Goal: Contribute content: Contribute content

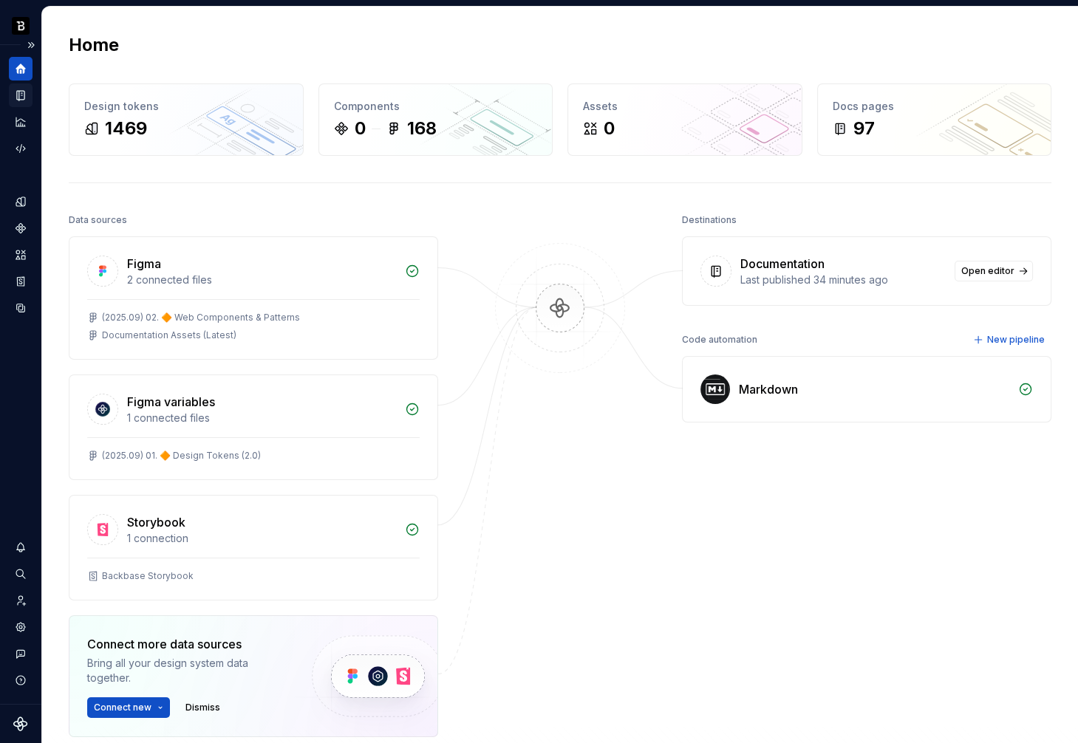
click at [25, 89] on icon "Documentation" at bounding box center [20, 95] width 13 height 13
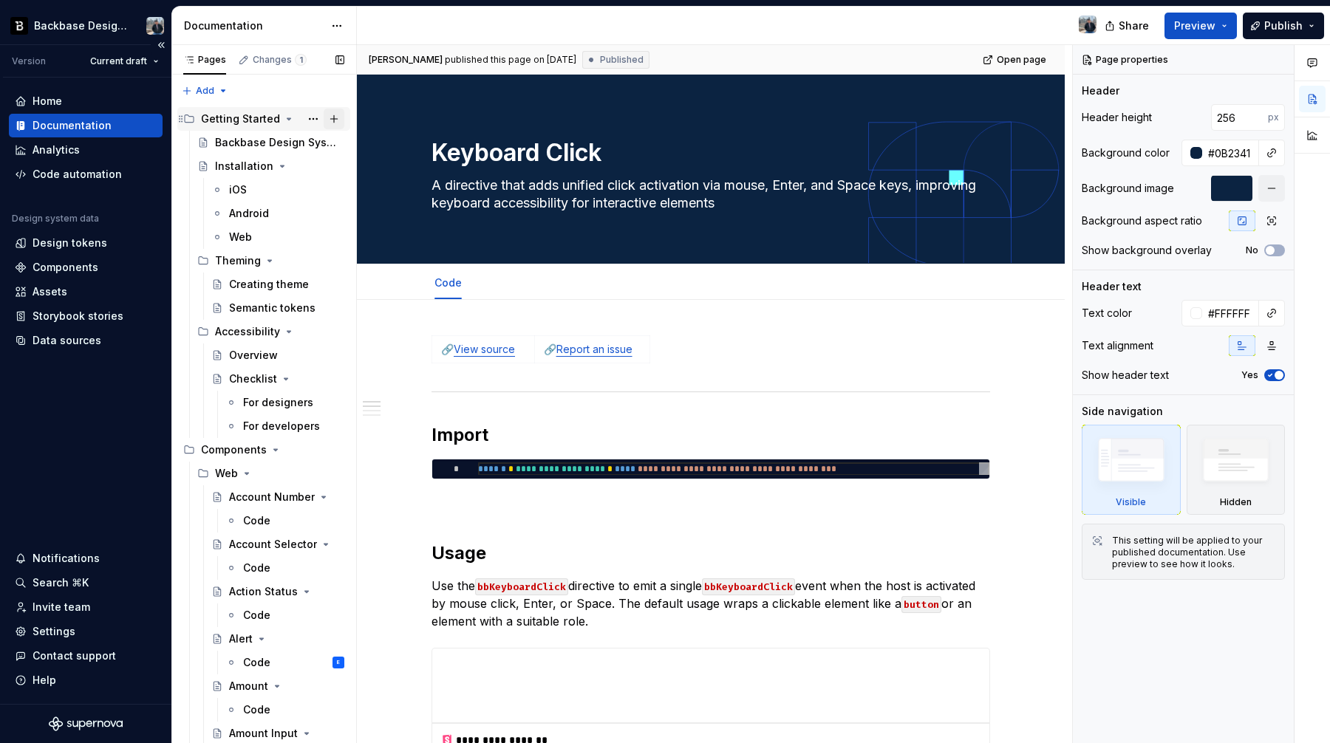
click at [343, 116] on button "Page tree" at bounding box center [334, 119] width 21 height 21
type textarea "*"
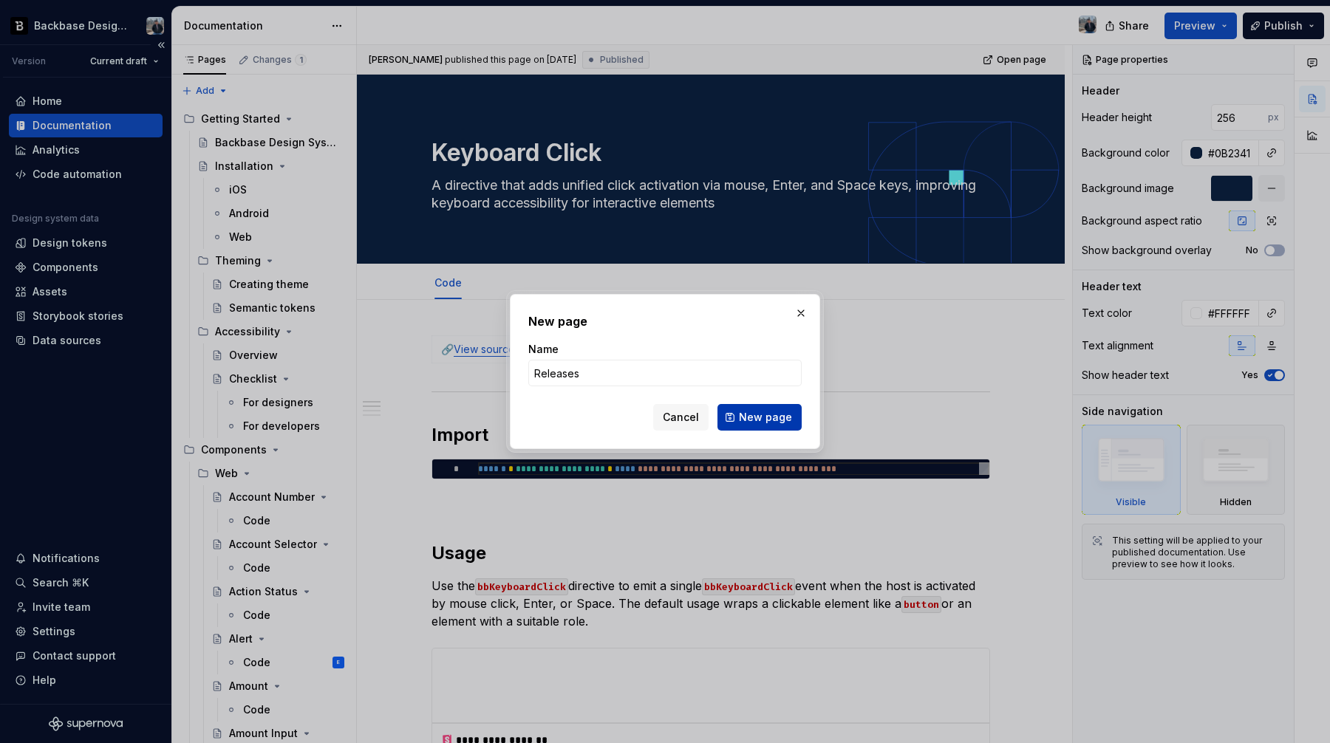
type input "Releases"
click at [790, 414] on span "New page" at bounding box center [765, 417] width 53 height 15
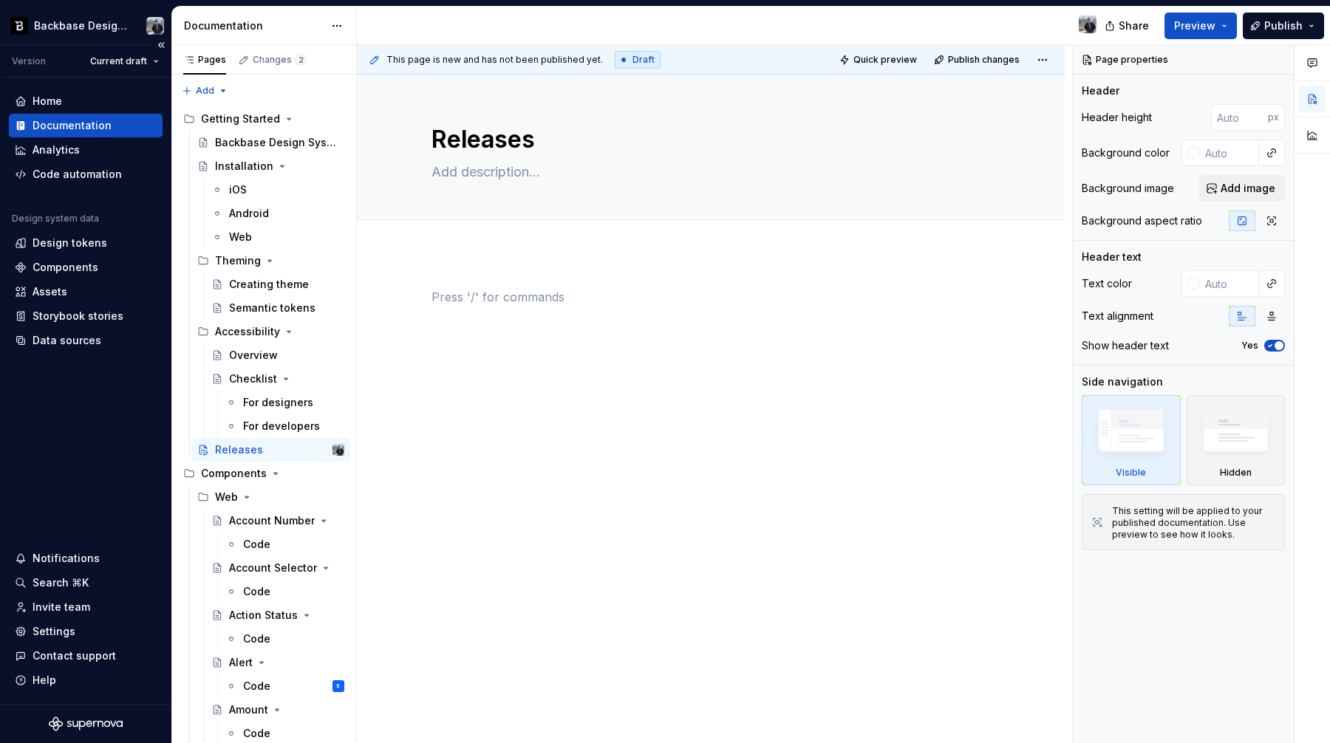
click at [586, 314] on div at bounding box center [711, 316] width 559 height 56
type textarea "*"
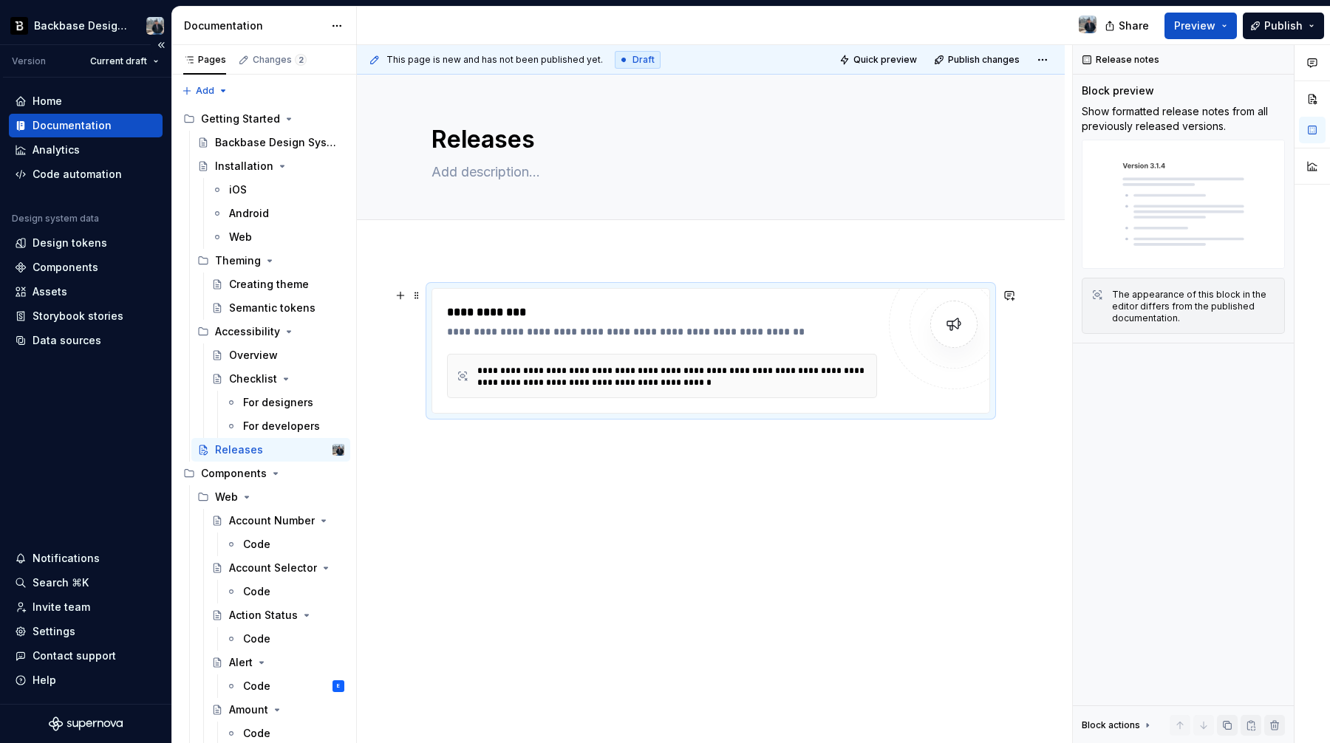
click at [635, 364] on div "**********" at bounding box center [673, 376] width 392 height 25
click at [581, 344] on div "**********" at bounding box center [662, 351] width 430 height 95
click at [573, 329] on div "**********" at bounding box center [662, 331] width 431 height 15
click at [554, 389] on div "**********" at bounding box center [662, 376] width 430 height 44
click at [754, 327] on div "**********" at bounding box center [662, 331] width 431 height 15
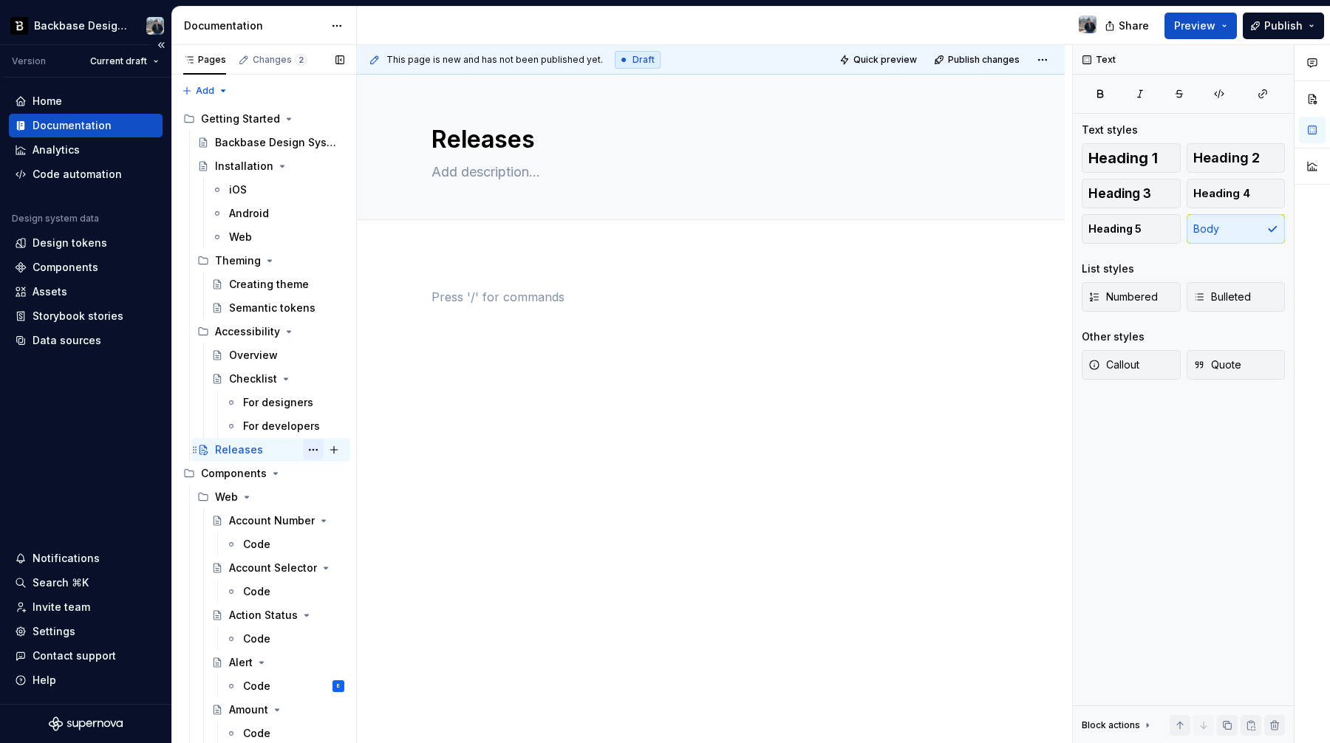
click at [317, 454] on button "Page tree" at bounding box center [313, 450] width 21 height 21
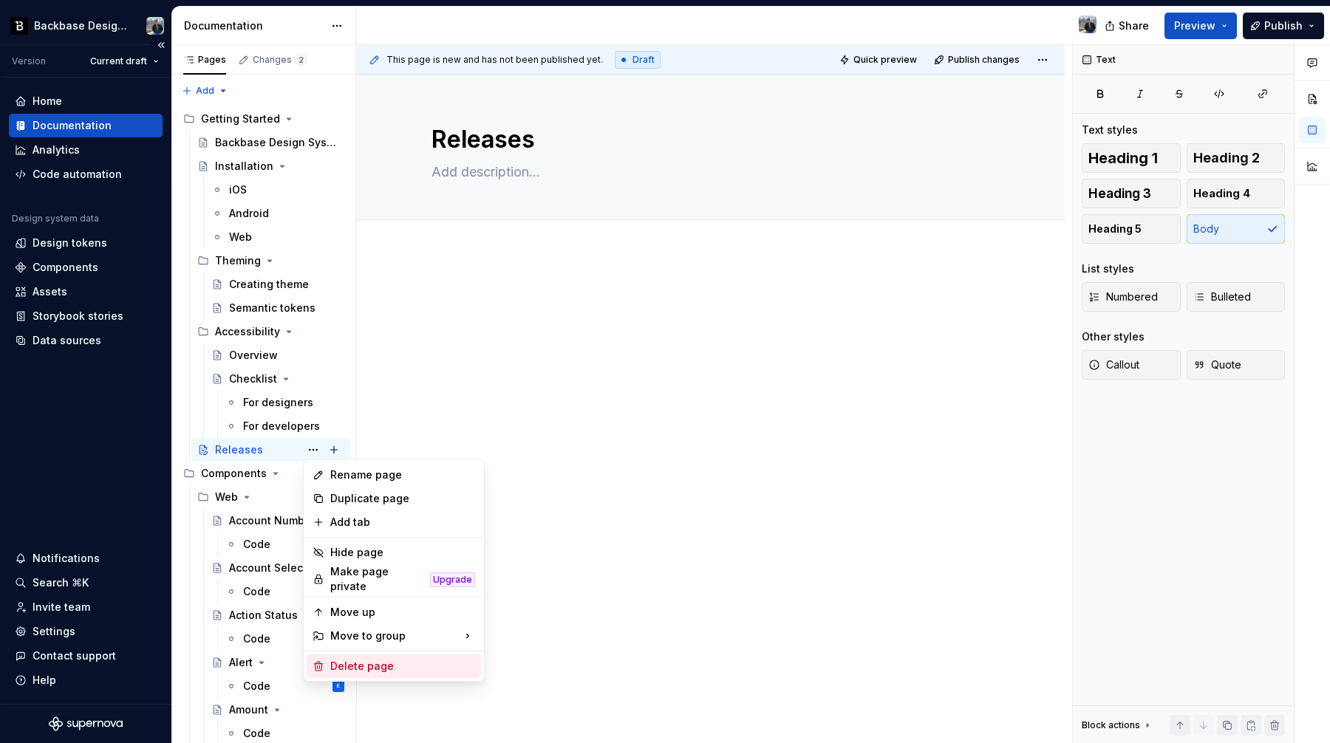
click at [416, 667] on div "Delete page" at bounding box center [402, 666] width 145 height 15
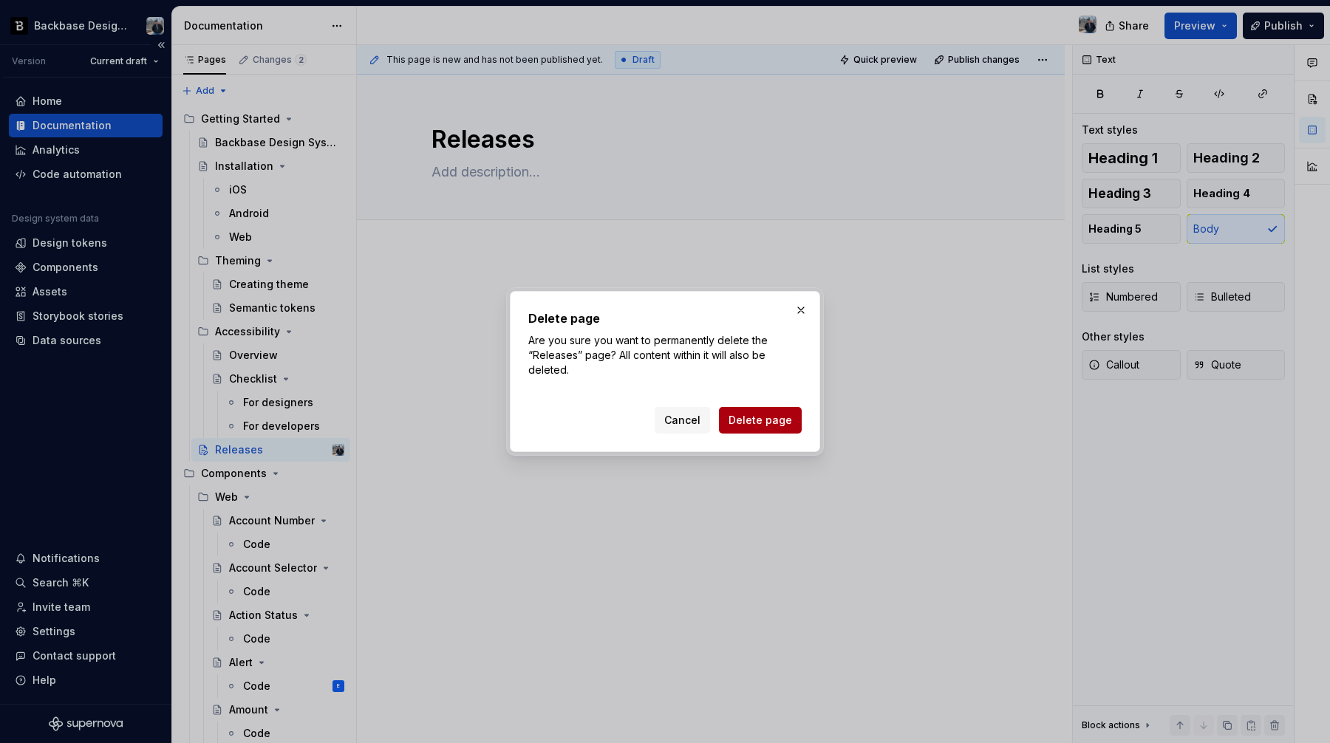
click at [793, 418] on button "Delete page" at bounding box center [760, 420] width 83 height 27
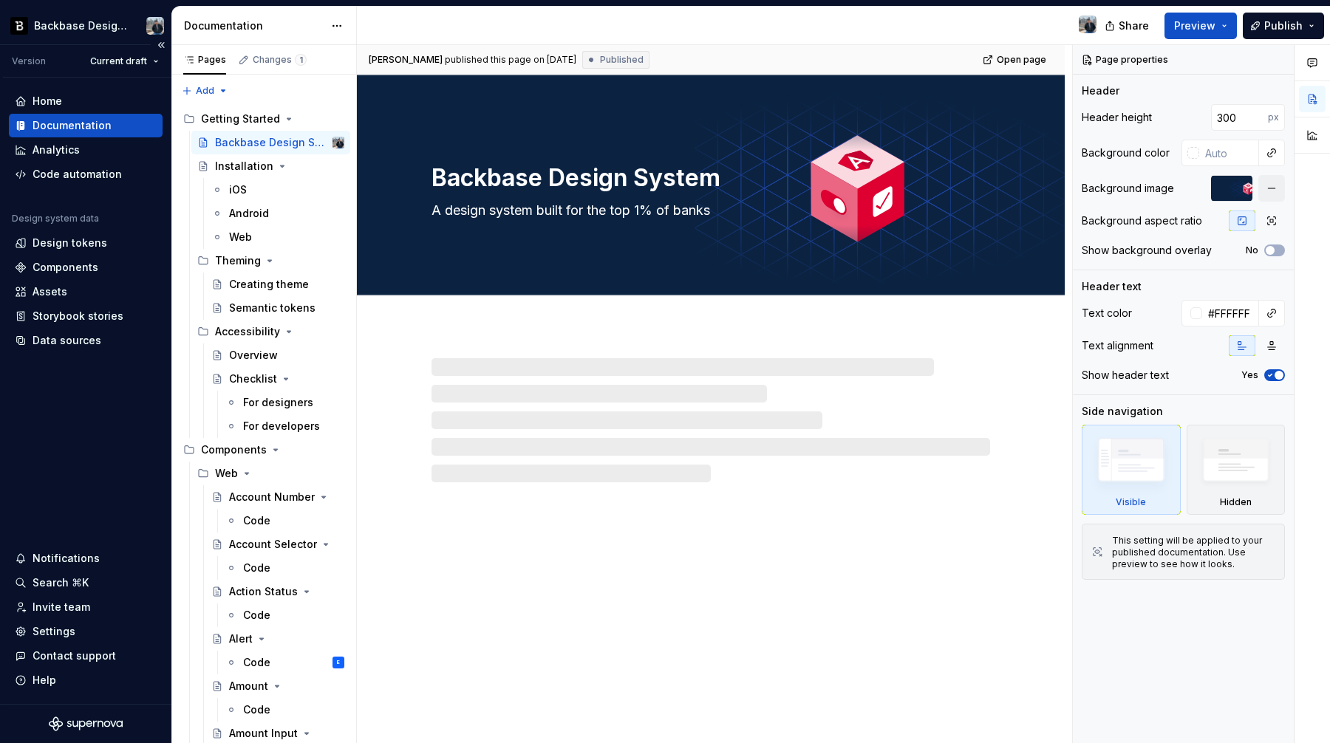
click at [141, 73] on div "Version Current draft" at bounding box center [87, 61] width 168 height 33
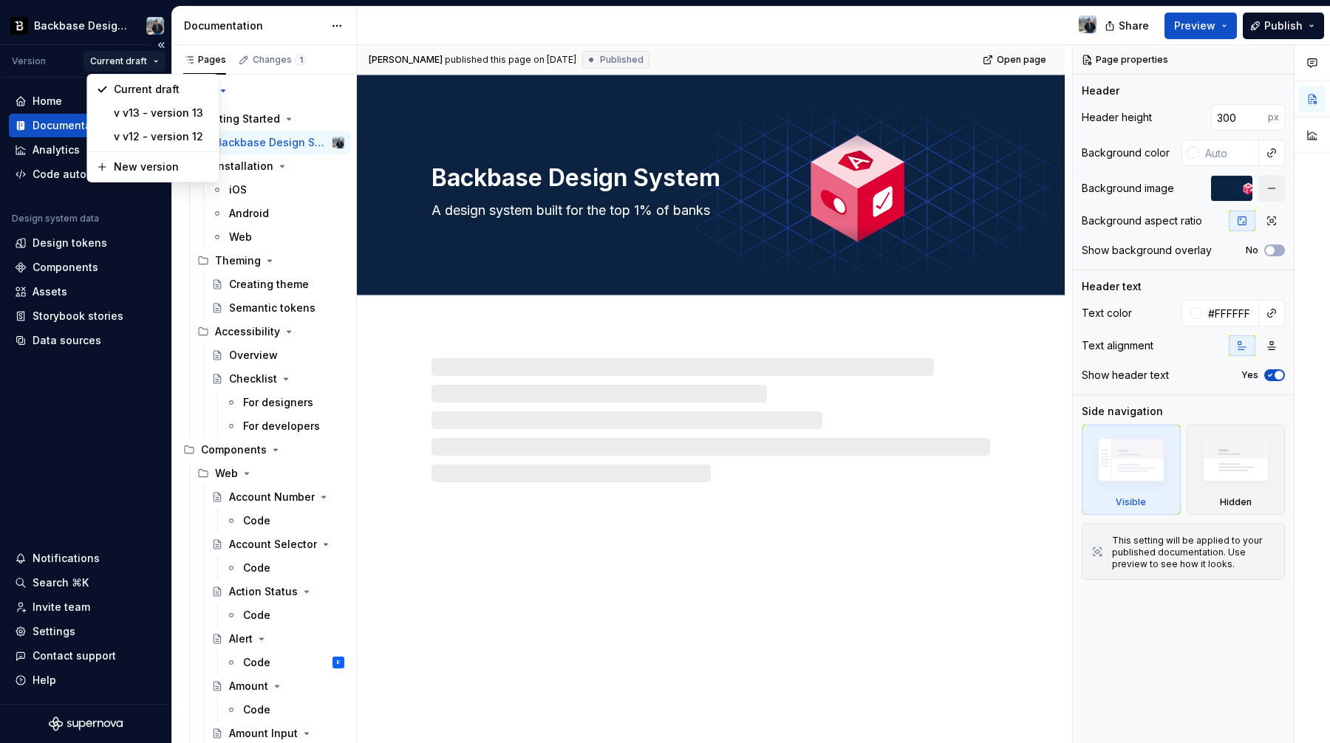
click at [141, 68] on html "Backbase Design System Version Current draft Home Documentation Analytics Code …" at bounding box center [665, 371] width 1330 height 743
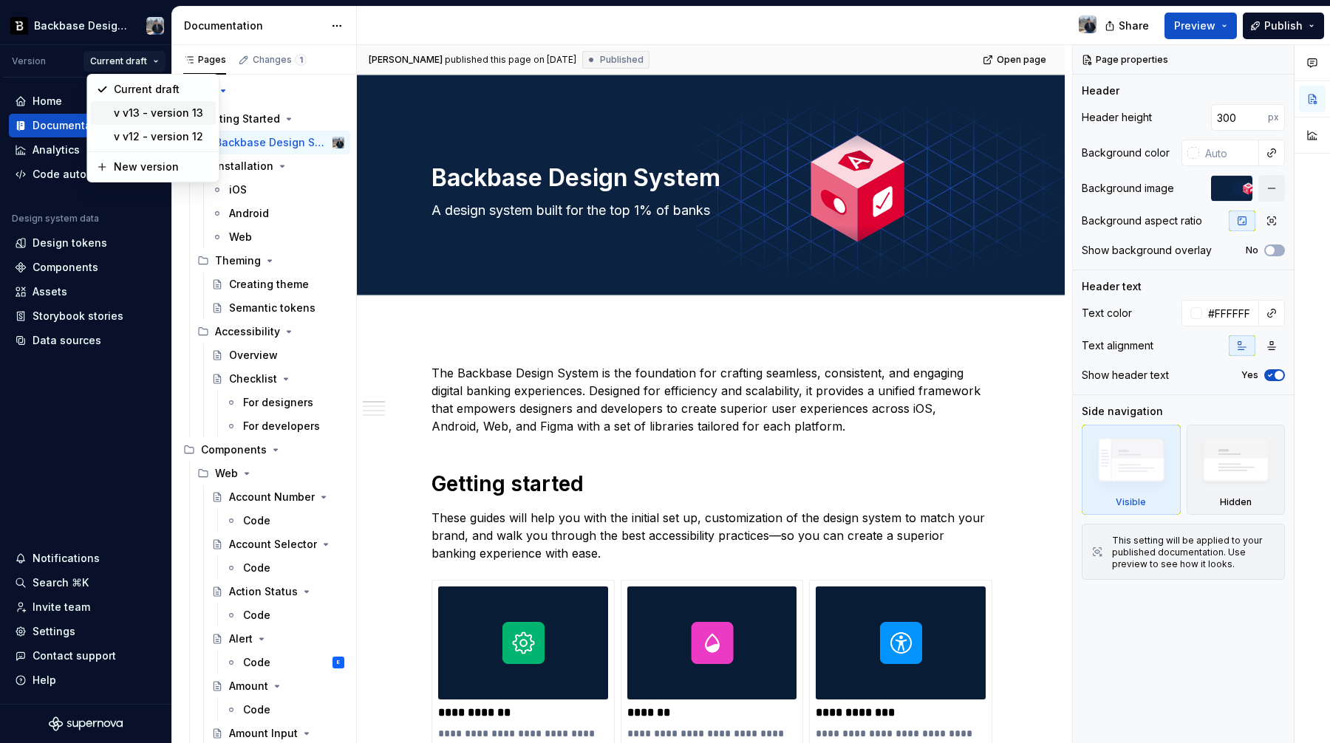
click at [161, 115] on div "v v13 - version 13" at bounding box center [162, 113] width 96 height 15
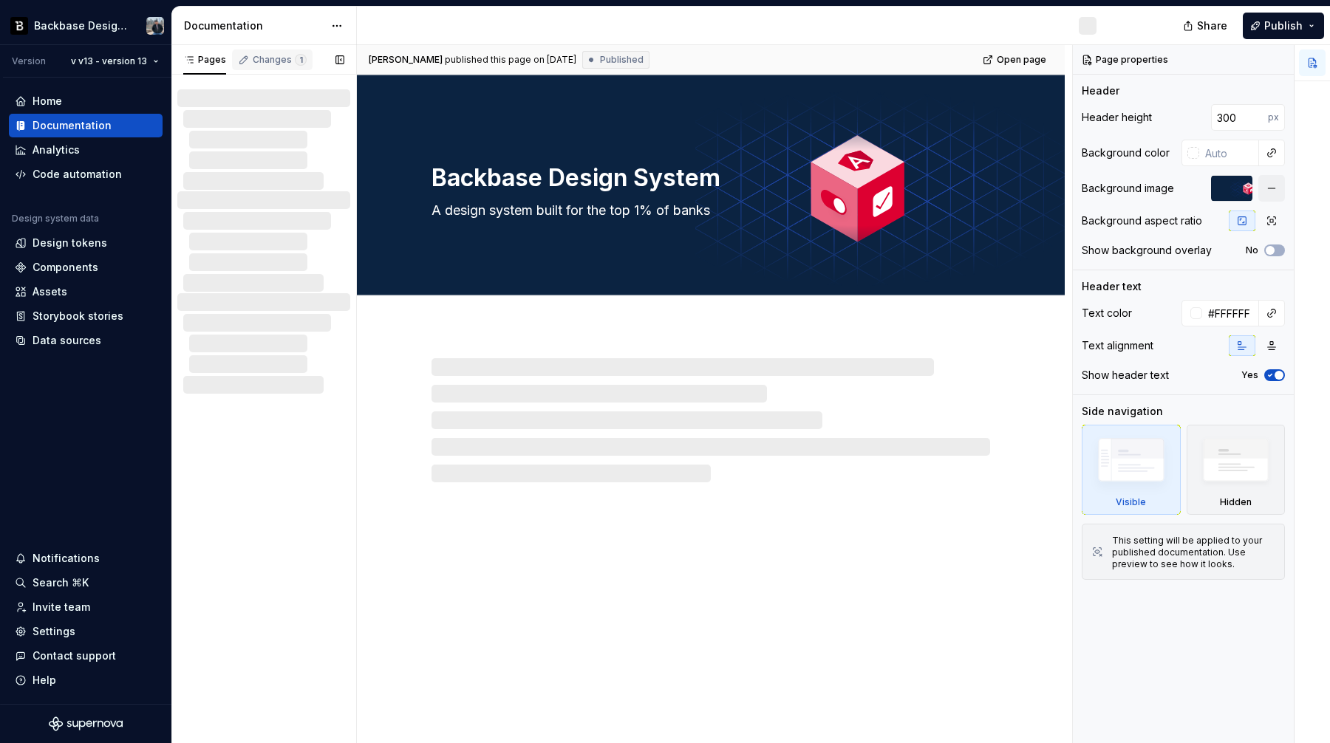
click at [265, 59] on div "Changes 1" at bounding box center [280, 60] width 54 height 12
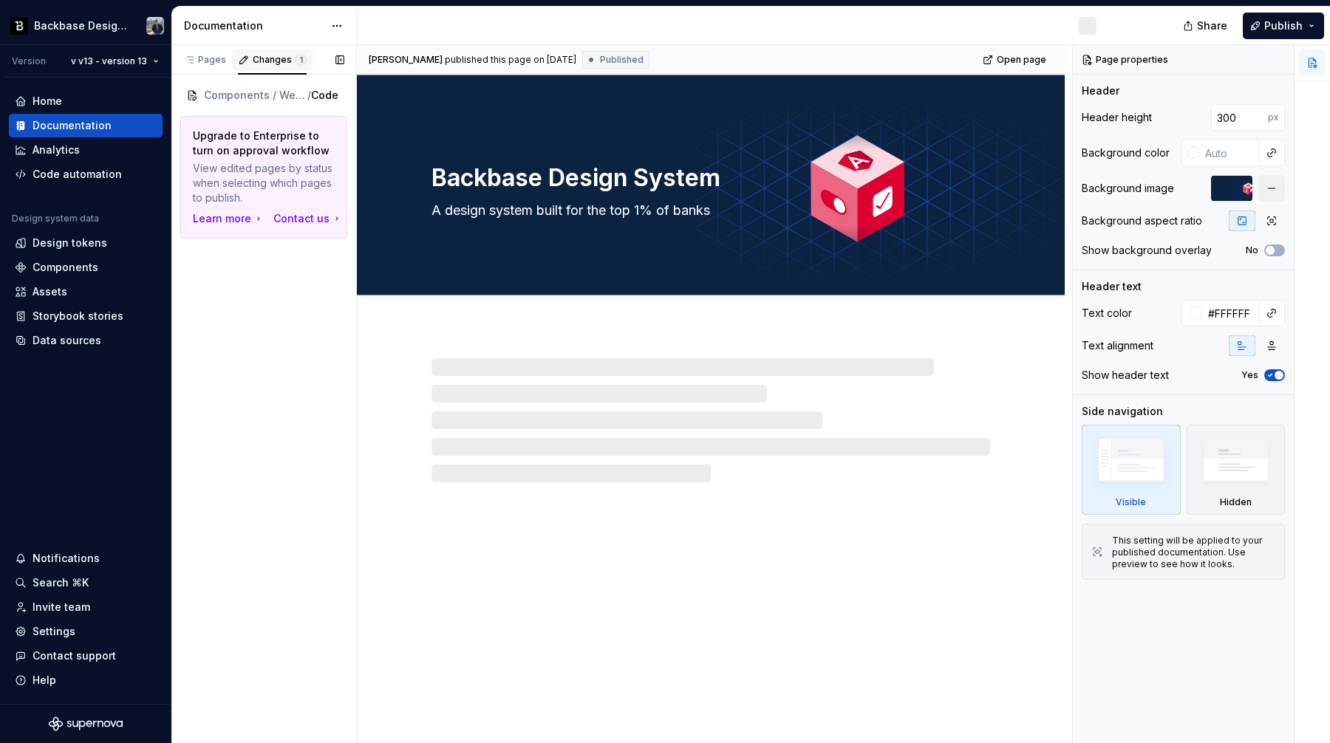
type textarea "*"
type textarea "We want better versioining"
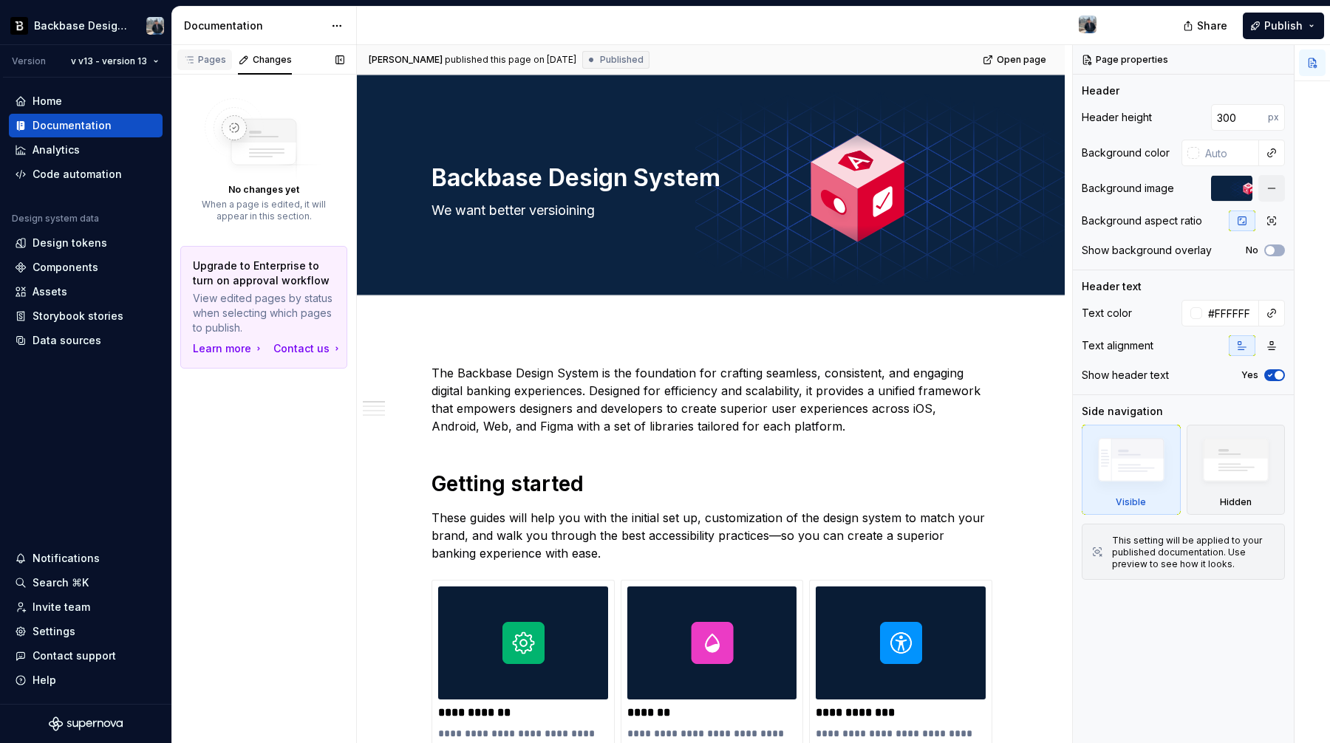
click at [203, 63] on div "Pages" at bounding box center [204, 60] width 43 height 12
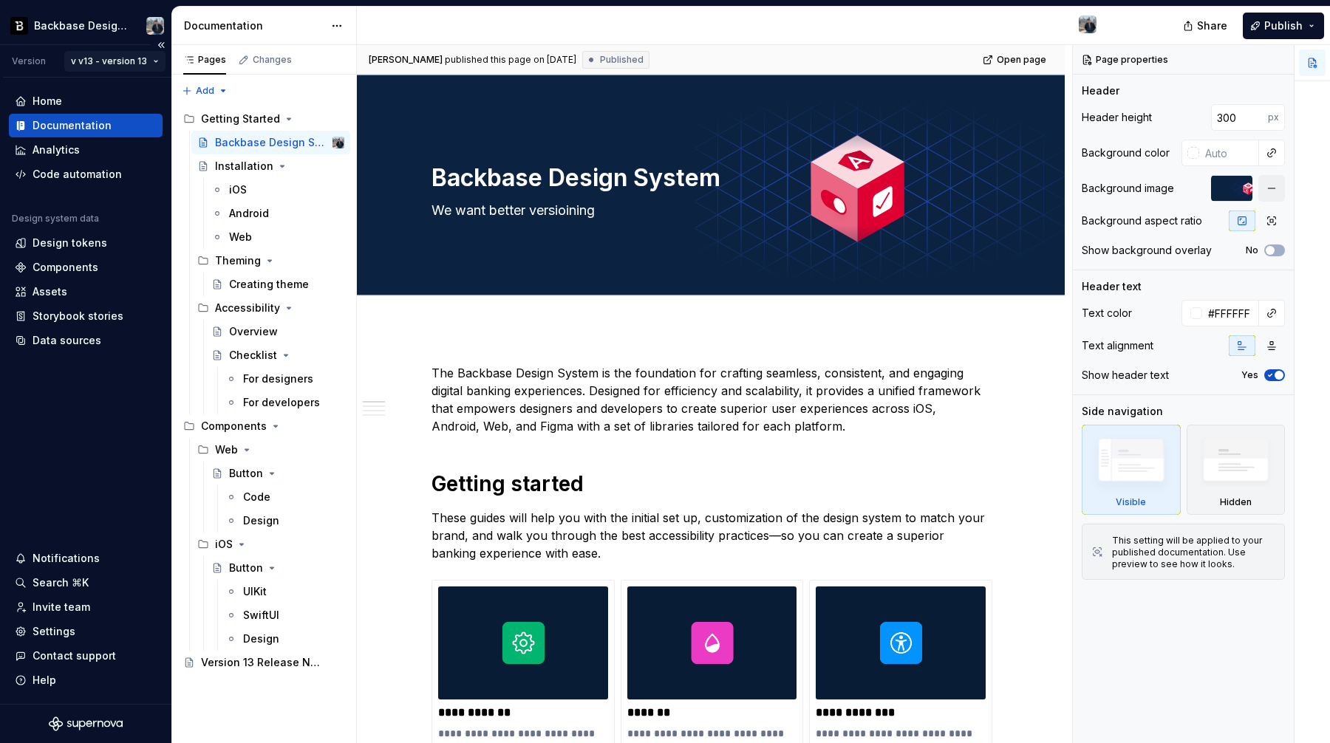
click at [153, 67] on html "Backbase Design System Version v v13 - version 13 Home Documentation Analytics …" at bounding box center [665, 371] width 1330 height 743
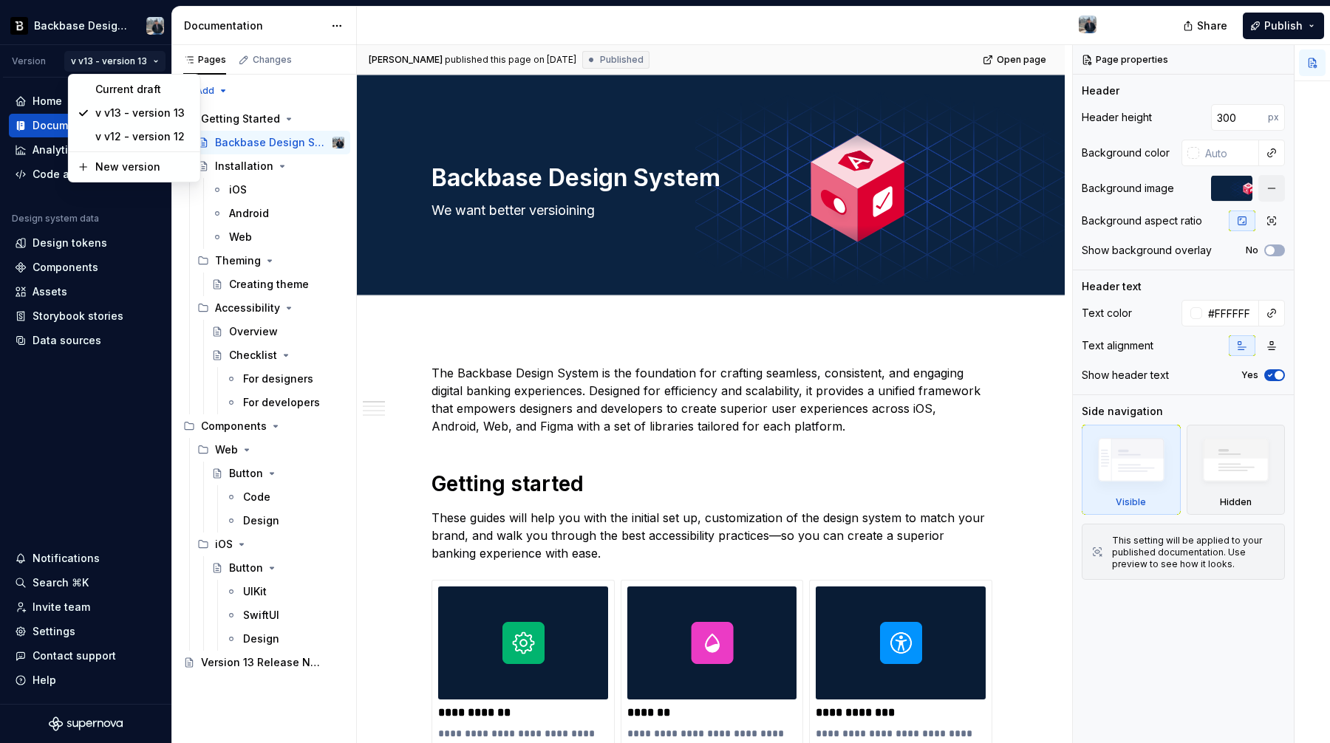
click at [75, 445] on html "Backbase Design System Version v v13 - version 13 Home Documentation Analytics …" at bounding box center [665, 371] width 1330 height 743
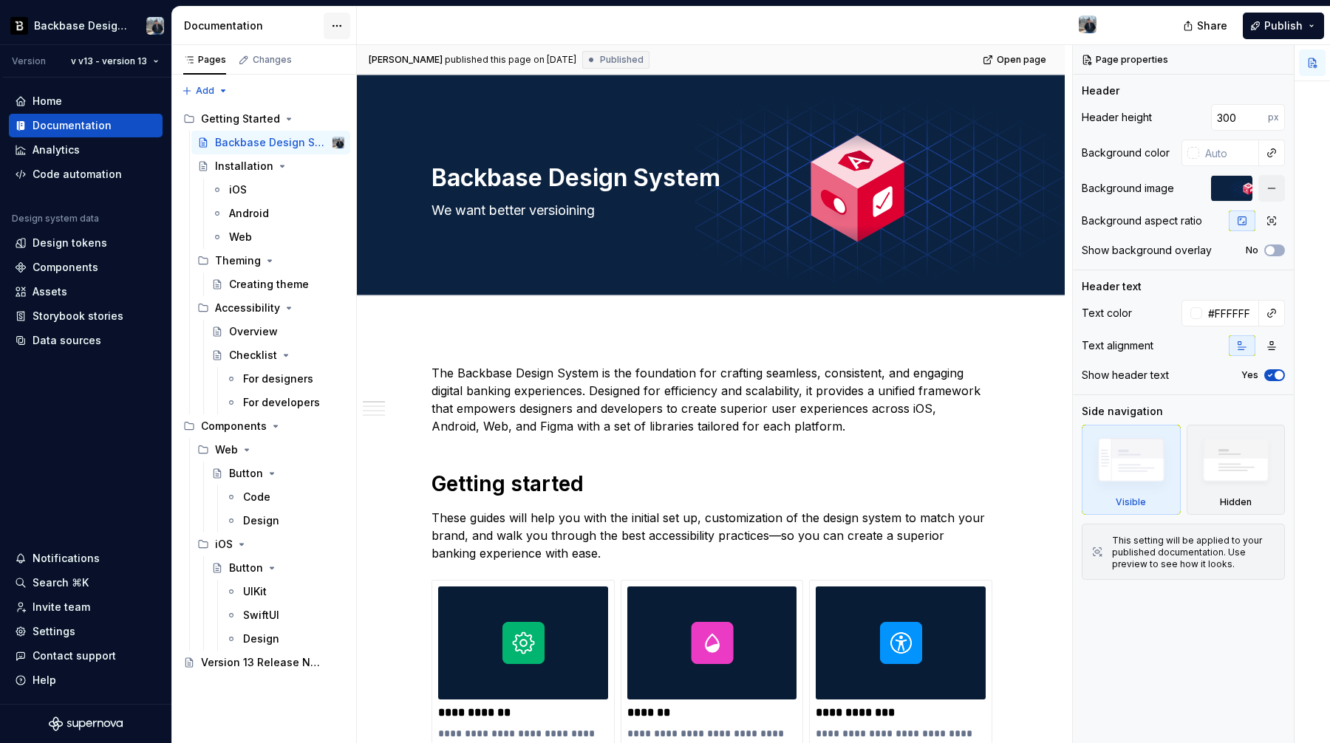
click at [339, 19] on html "Backbase Design System Version v v13 - version 13 Home Documentation Analytics …" at bounding box center [665, 371] width 1330 height 743
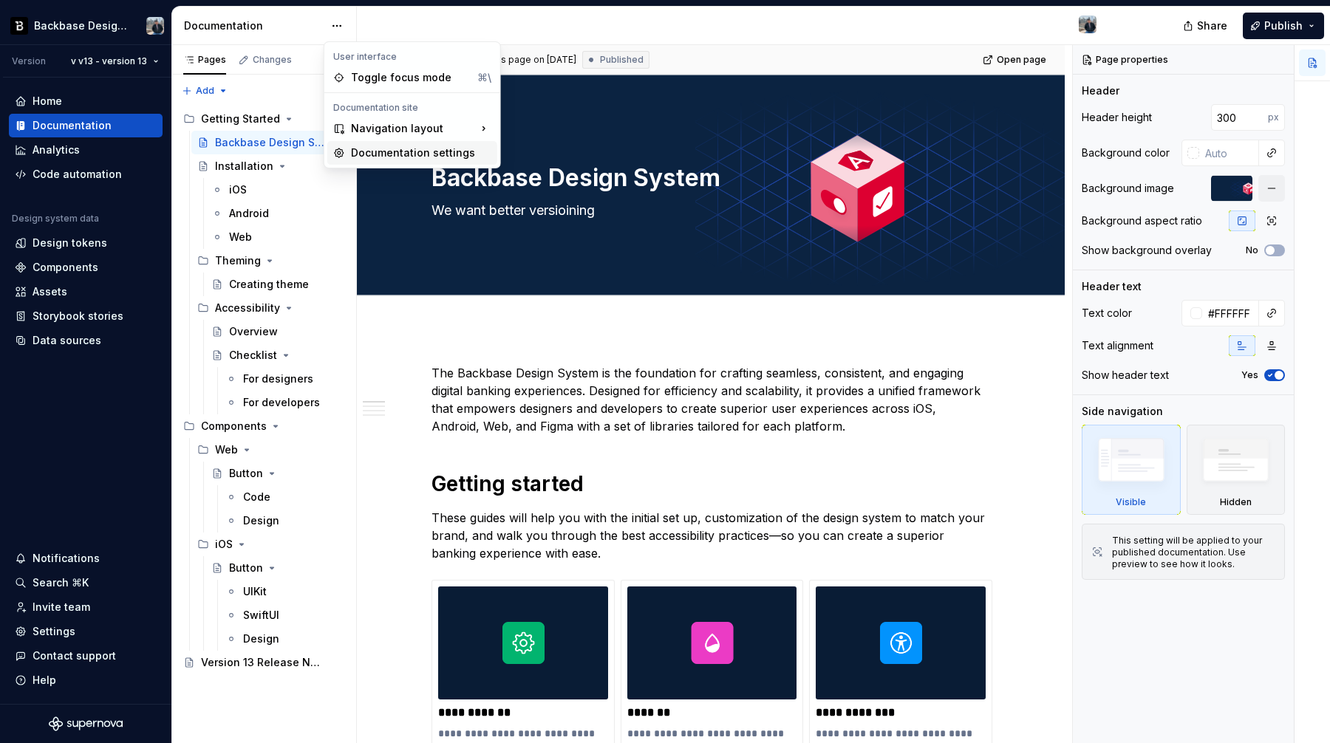
click at [405, 151] on div "Documentation settings" at bounding box center [421, 153] width 140 height 15
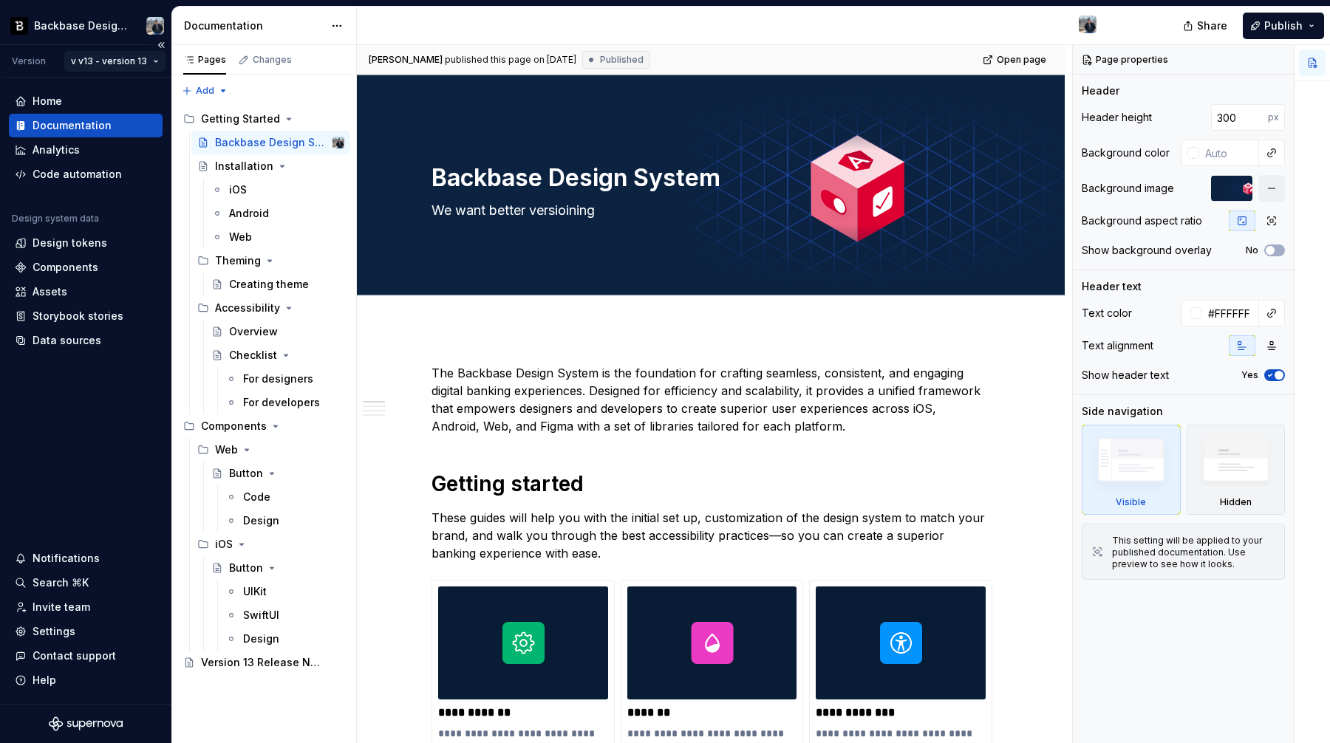
click at [137, 59] on html "Backbase Design System Version v v13 - version 13 Home Documentation Analytics …" at bounding box center [665, 371] width 1330 height 743
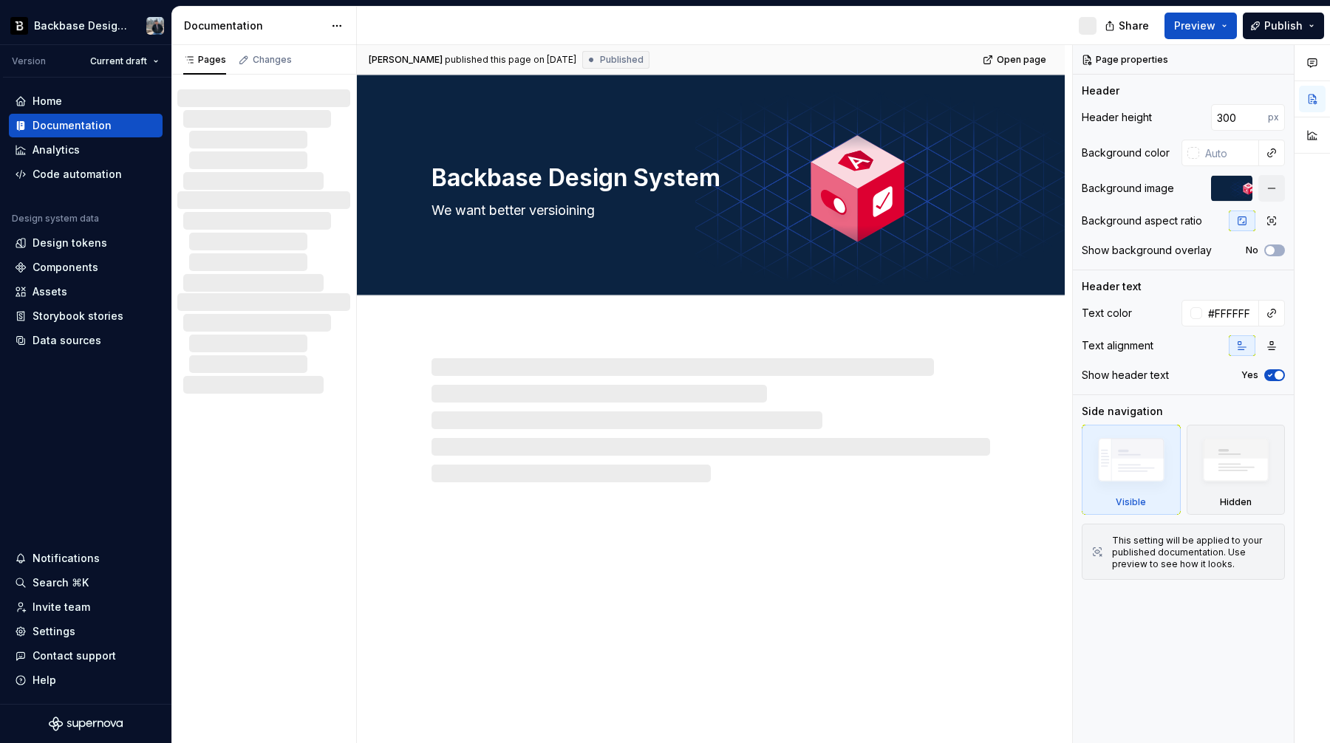
type textarea "*"
